Goal: Task Accomplishment & Management: Complete application form

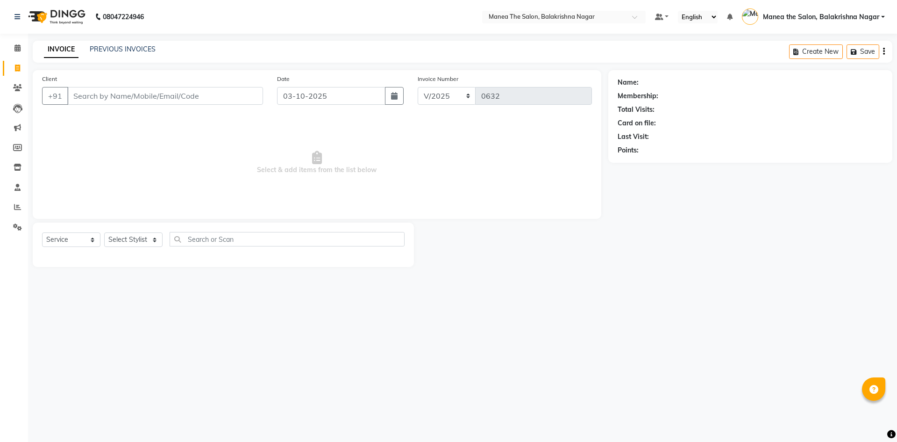
select select "service"
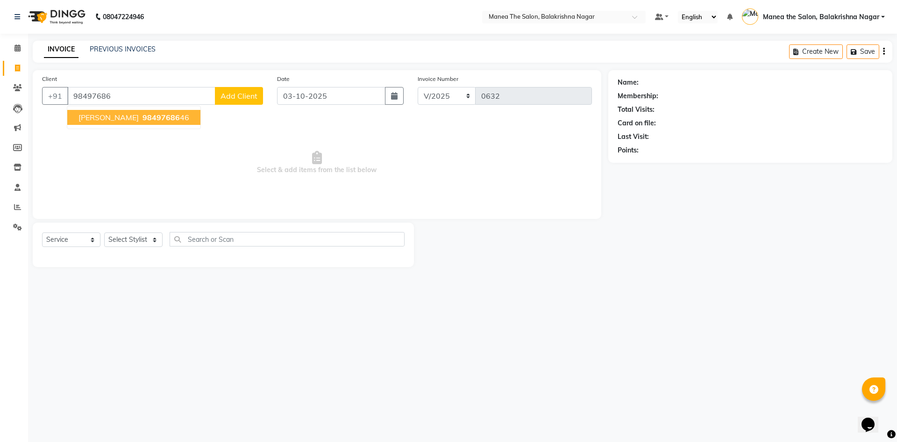
click at [113, 113] on span "[PERSON_NAME]" at bounding box center [109, 117] width 60 height 9
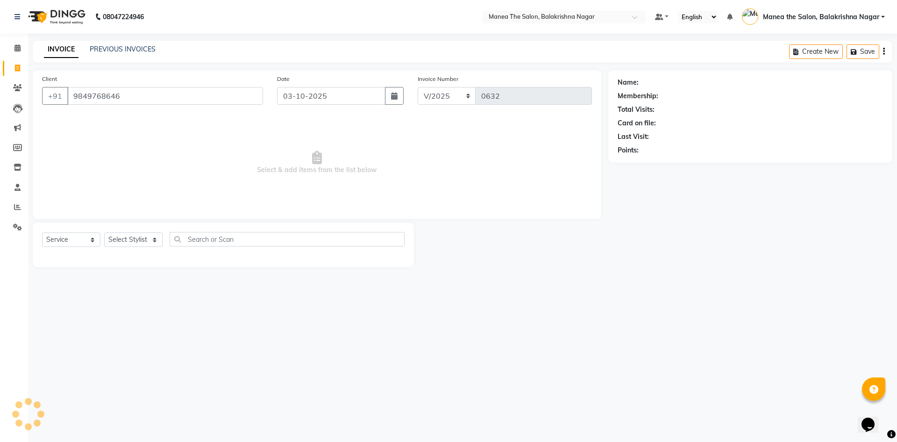
type input "9849768646"
select select "1: Object"
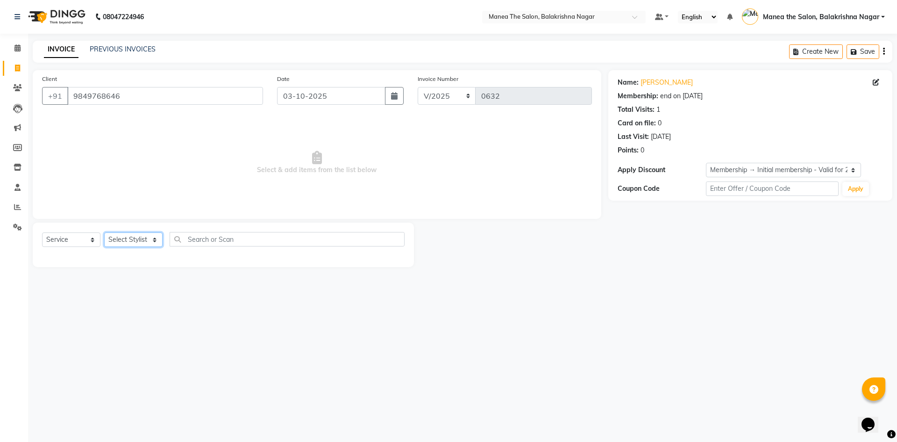
click at [150, 237] on select "Select Stylist [PERSON_NAME] [PERSON_NAME] [PERSON_NAME]" at bounding box center [133, 239] width 58 height 14
select select "77555"
click at [104, 232] on select "Select Stylist [PERSON_NAME] [PERSON_NAME] [PERSON_NAME]" at bounding box center [133, 239] width 58 height 14
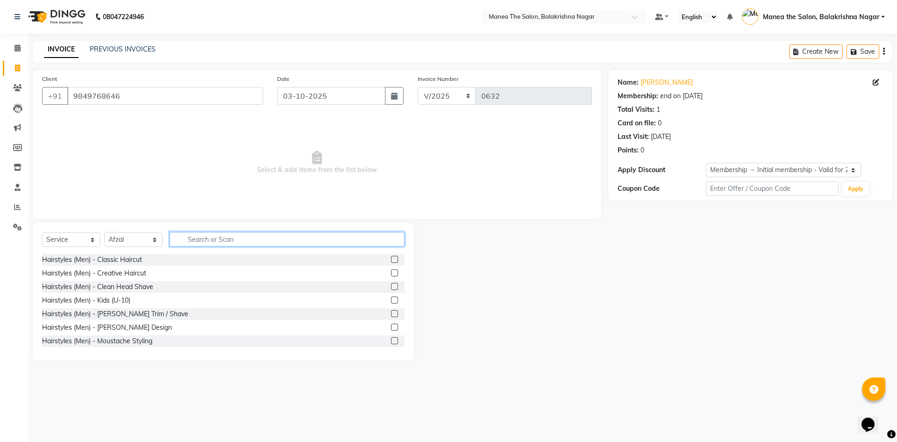
click at [186, 234] on input "text" at bounding box center [287, 239] width 235 height 14
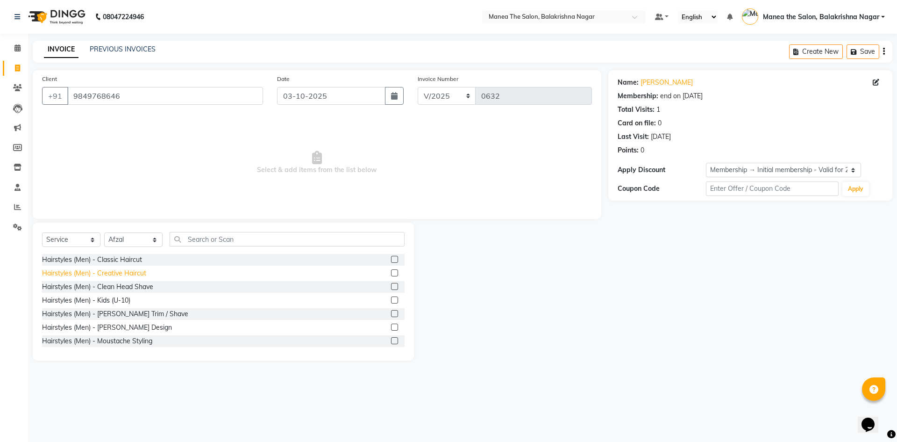
click at [122, 271] on div "Hairstyles (Men) - Creative Haircut" at bounding box center [94, 273] width 104 height 10
checkbox input "false"
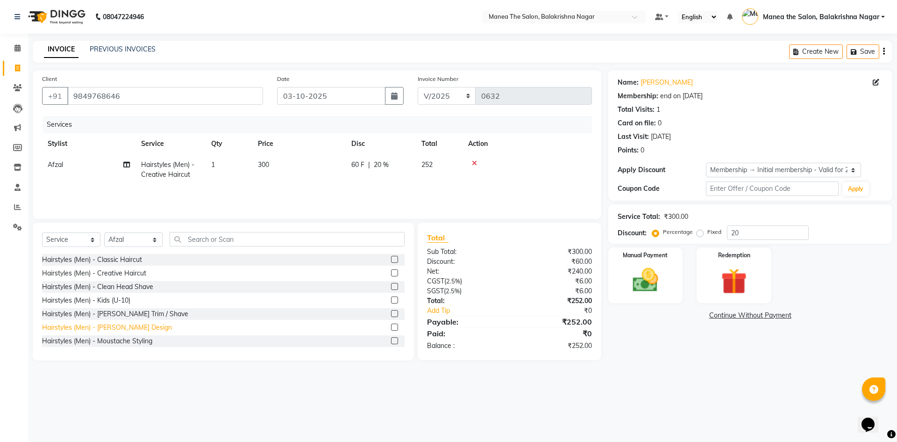
click at [130, 325] on div "Hairstyles (Men) - [PERSON_NAME] Design" at bounding box center [107, 327] width 130 height 10
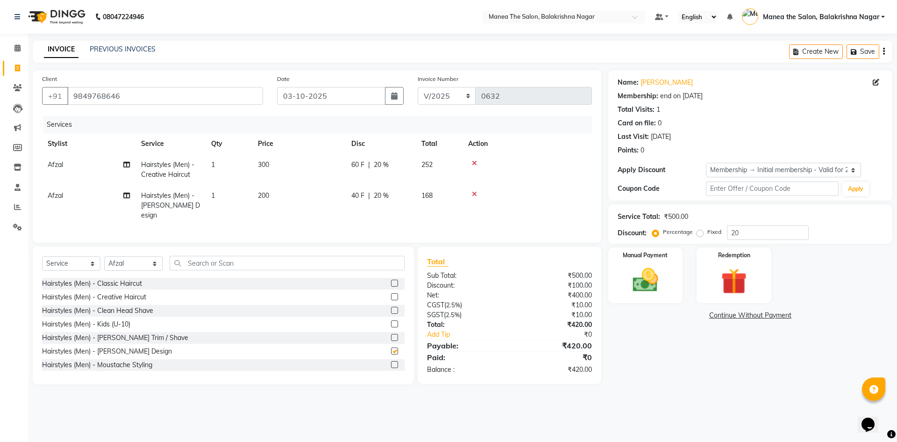
checkbox input "false"
click at [272, 164] on td "300" at bounding box center [298, 169] width 93 height 31
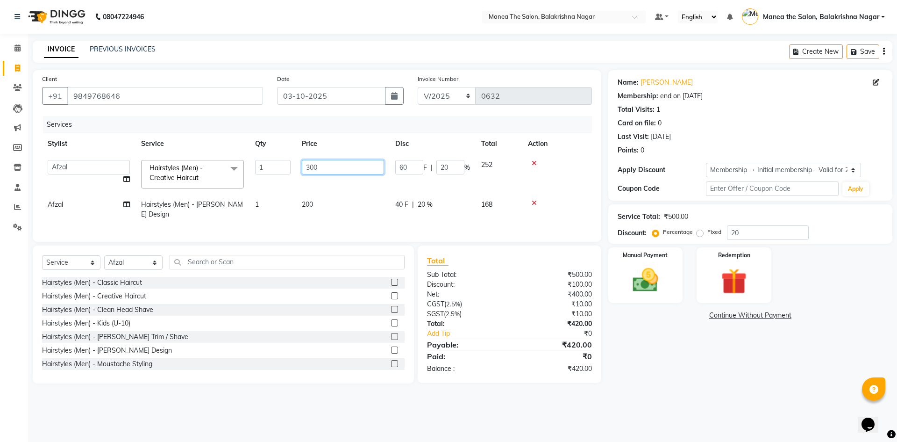
click at [322, 166] on input "300" at bounding box center [343, 167] width 82 height 14
type input "3"
type input "400"
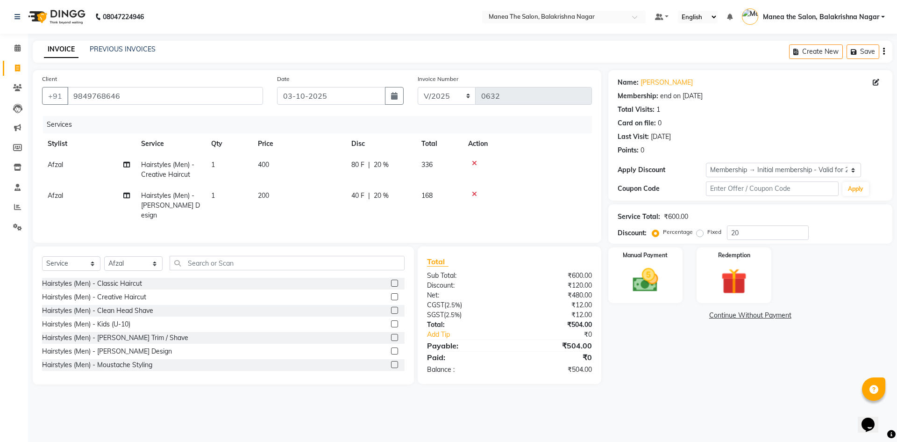
click at [319, 210] on td "200" at bounding box center [298, 205] width 93 height 41
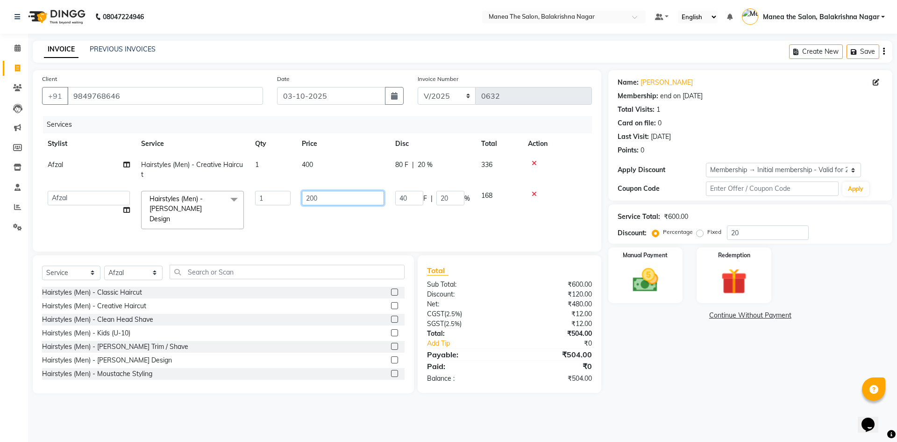
click at [337, 200] on input "200" at bounding box center [343, 198] width 82 height 14
type input "2"
type input "250"
click at [754, 228] on input "20" at bounding box center [768, 232] width 82 height 14
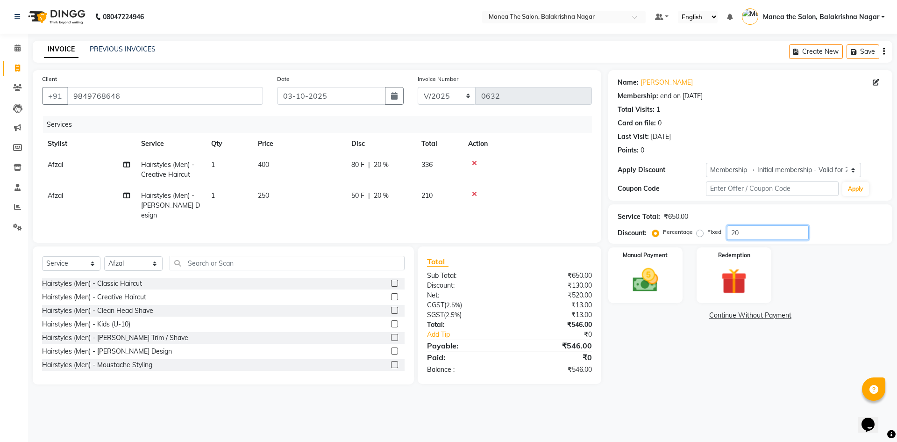
type input "2"
type input "40"
click at [653, 273] on img at bounding box center [645, 280] width 43 height 31
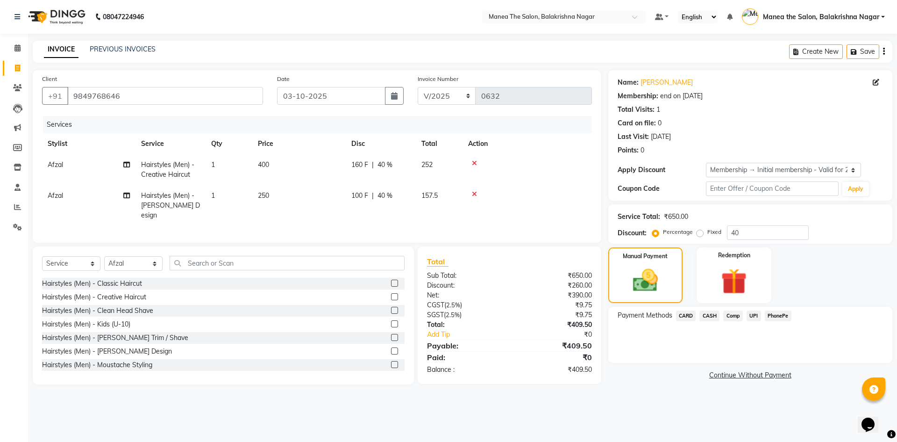
click at [682, 315] on span "CARD" at bounding box center [686, 315] width 20 height 11
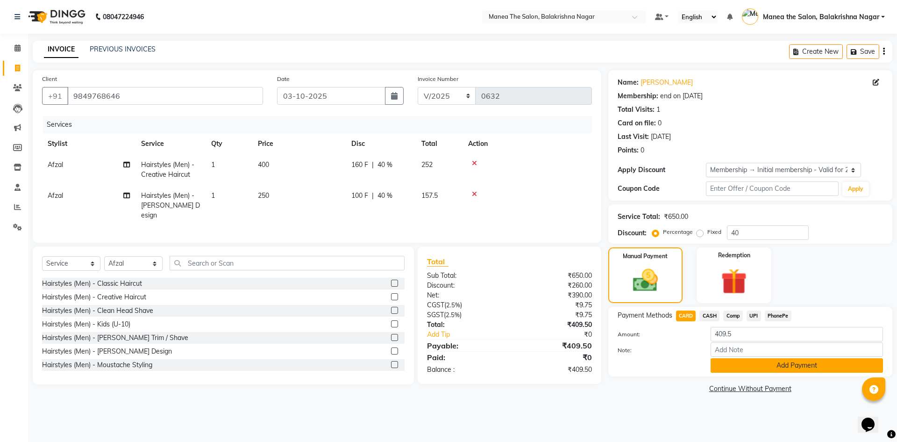
click at [809, 364] on button "Add Payment" at bounding box center [797, 365] width 172 height 14
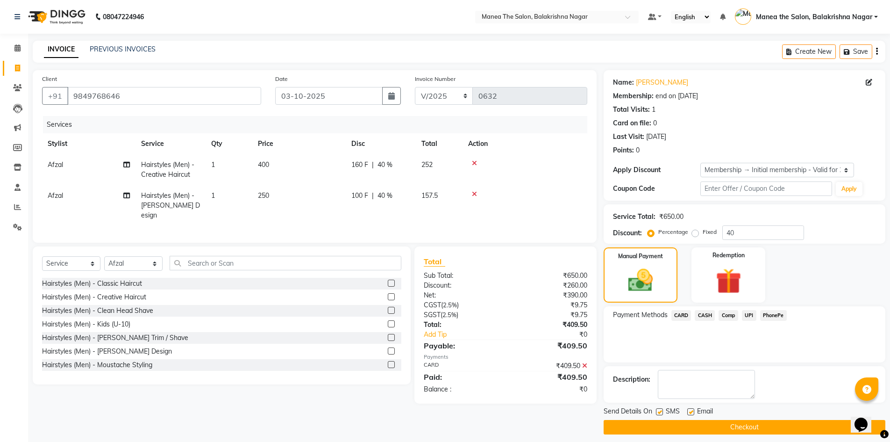
click at [759, 426] on button "Checkout" at bounding box center [745, 427] width 282 height 14
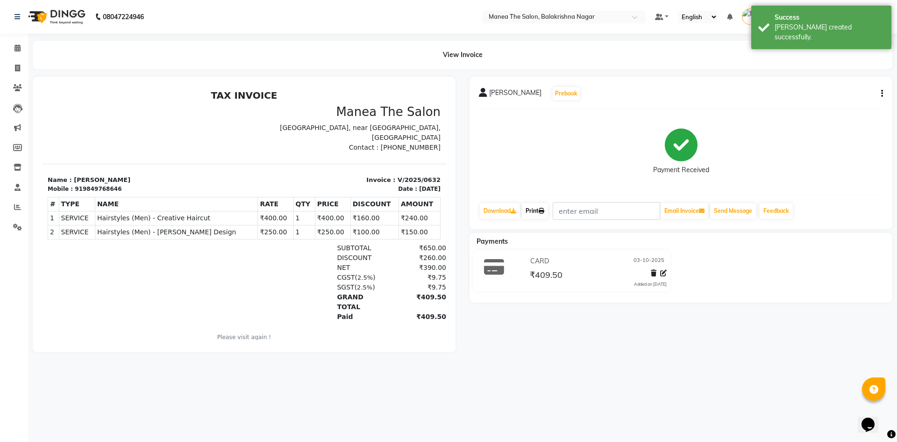
click at [543, 209] on icon at bounding box center [542, 211] width 6 height 6
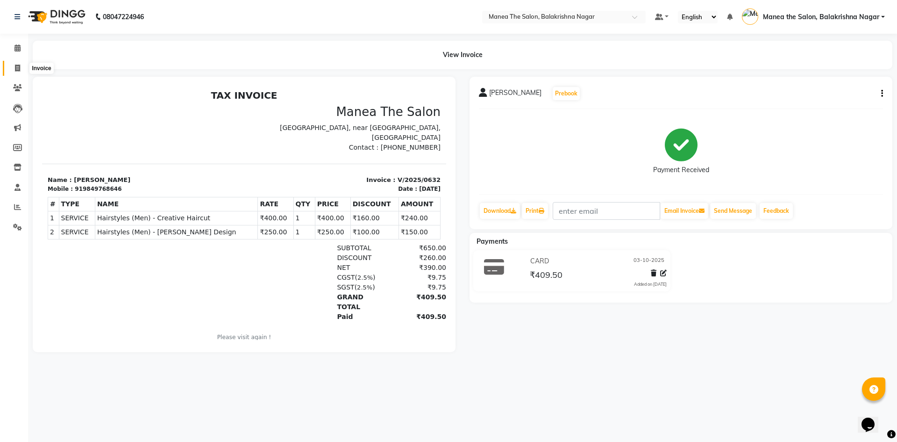
click at [15, 65] on icon at bounding box center [17, 67] width 5 height 7
select select "service"
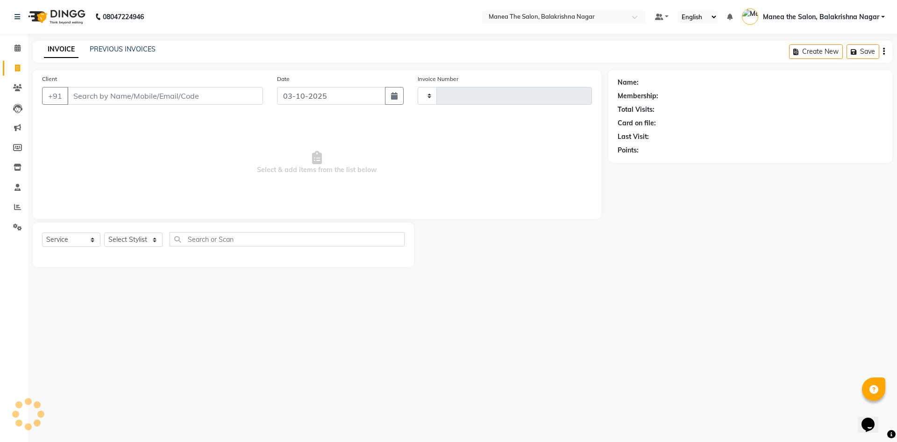
type input "0633"
select select "8200"
